Goal: Find specific page/section: Find specific page/section

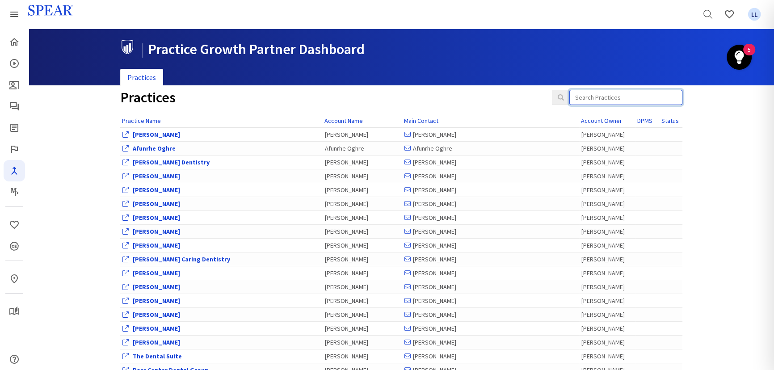
click at [635, 99] on input "search" at bounding box center [626, 97] width 113 height 15
click at [629, 106] on div "Practices" at bounding box center [402, 102] width 576 height 25
click at [639, 93] on input "search" at bounding box center [626, 97] width 113 height 15
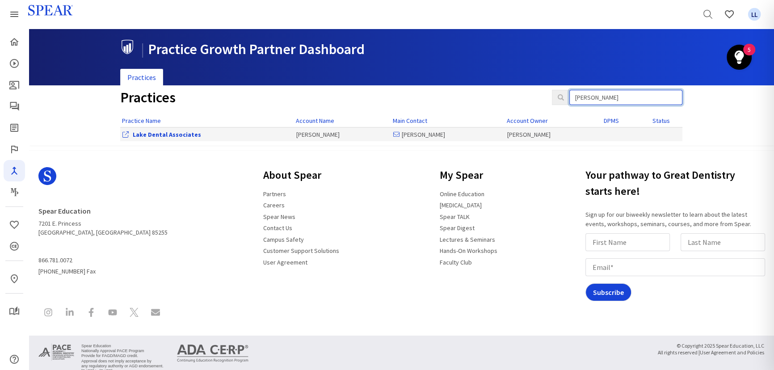
type input "[PERSON_NAME]"
click at [155, 135] on link "Lake Dental Associates" at bounding box center [167, 135] width 68 height 8
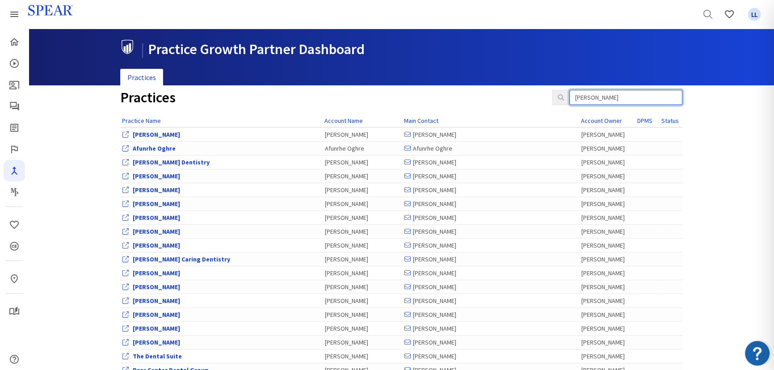
click at [603, 98] on input "[PERSON_NAME]" at bounding box center [626, 97] width 113 height 15
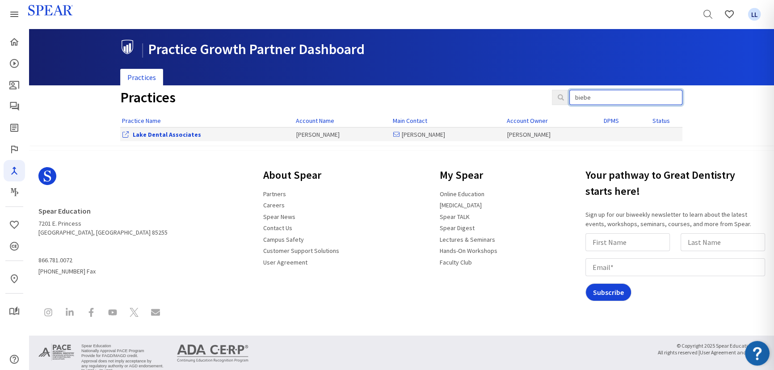
type input "biebe"
click at [158, 135] on link "Lake Dental Associates" at bounding box center [167, 135] width 68 height 8
